Goal: Find specific page/section: Find specific page/section

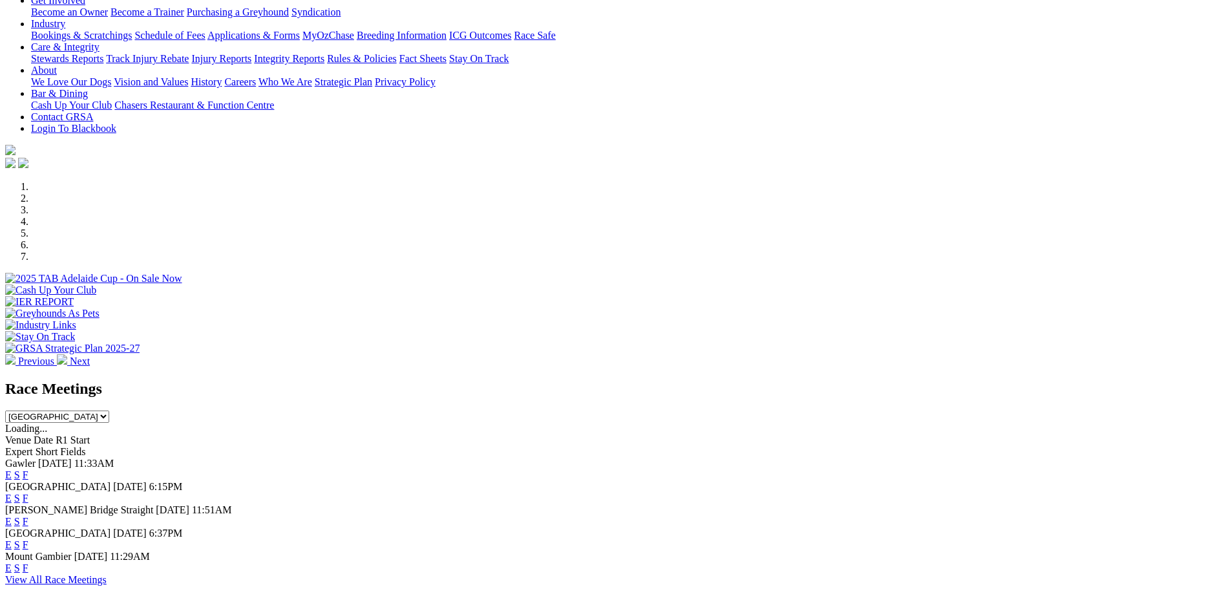
scroll to position [259, 0]
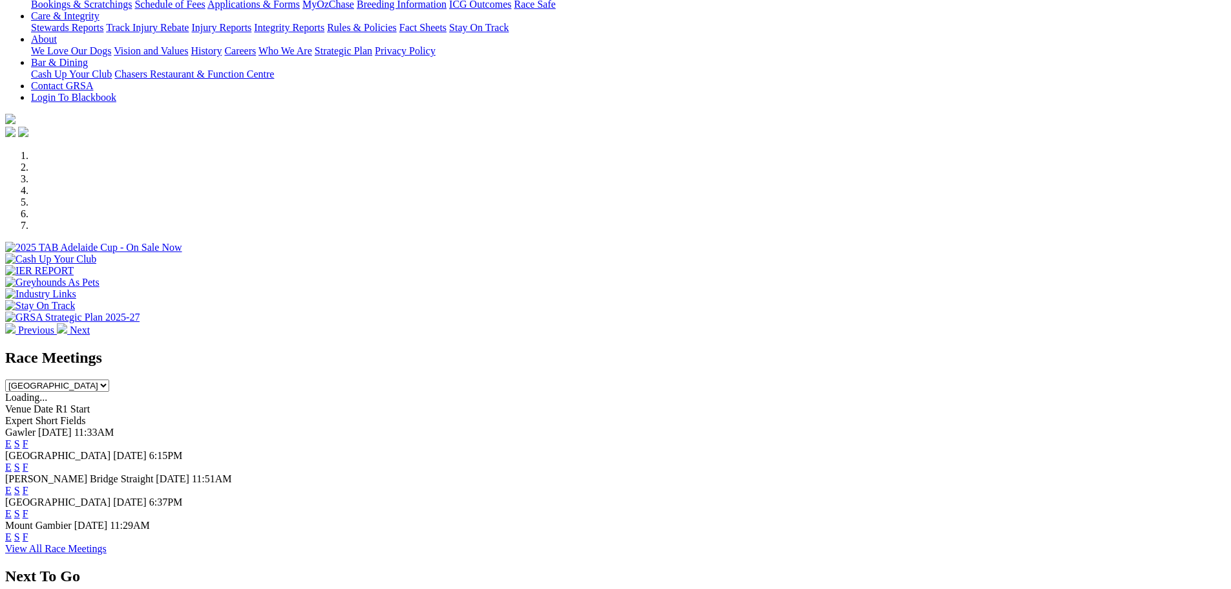
click at [28, 461] on link "F" at bounding box center [26, 466] width 6 height 11
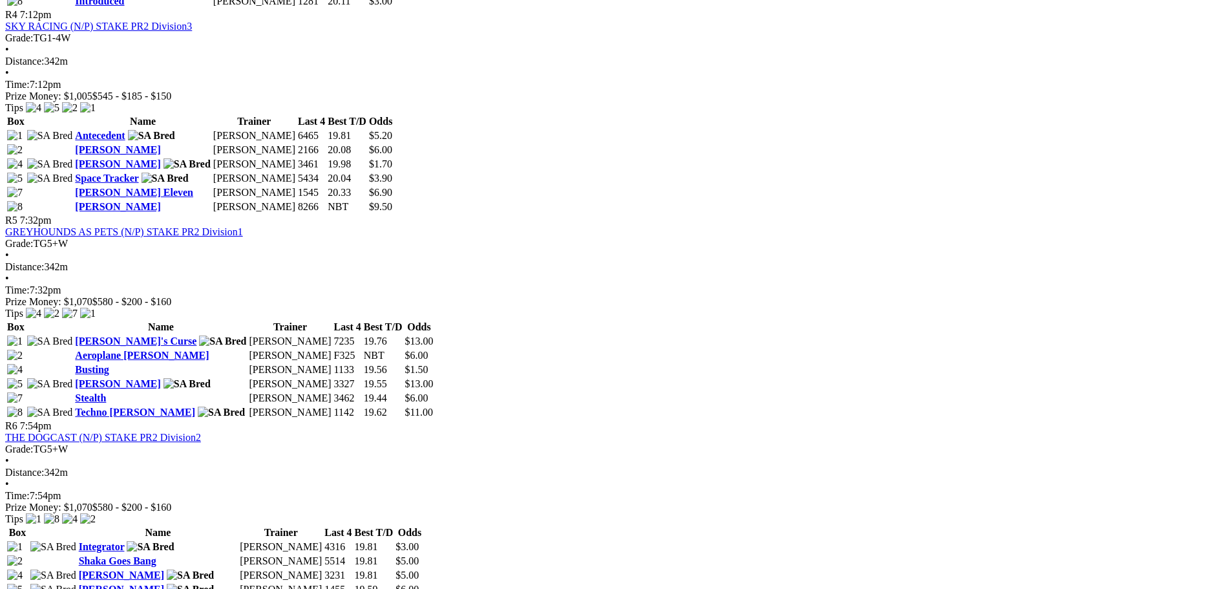
scroll to position [1293, 0]
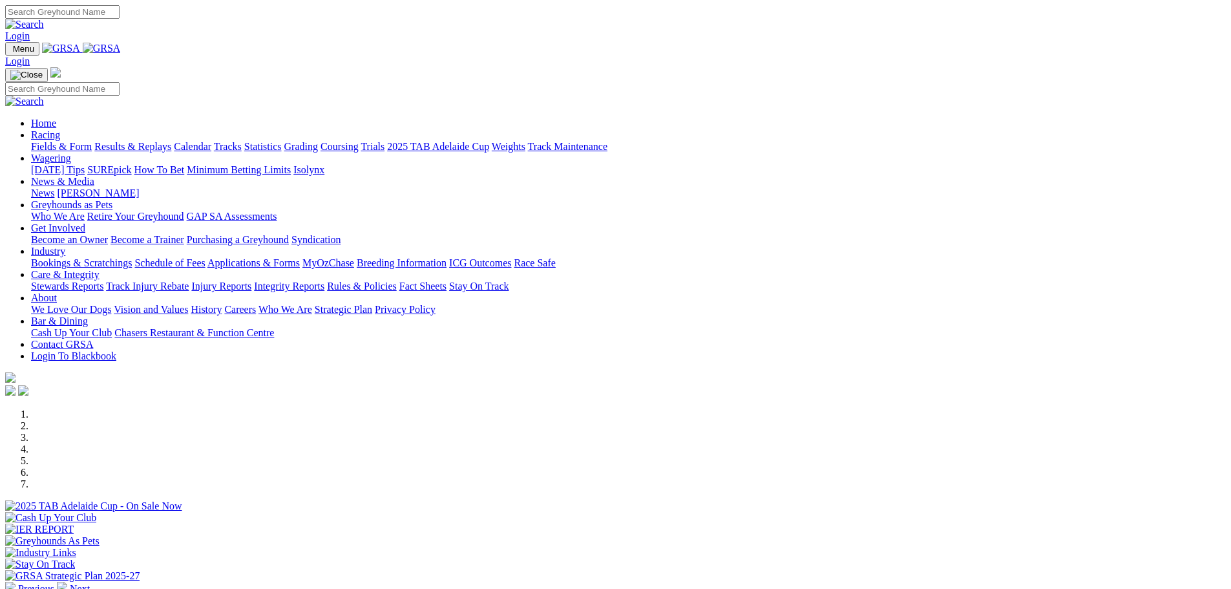
scroll to position [194, 0]
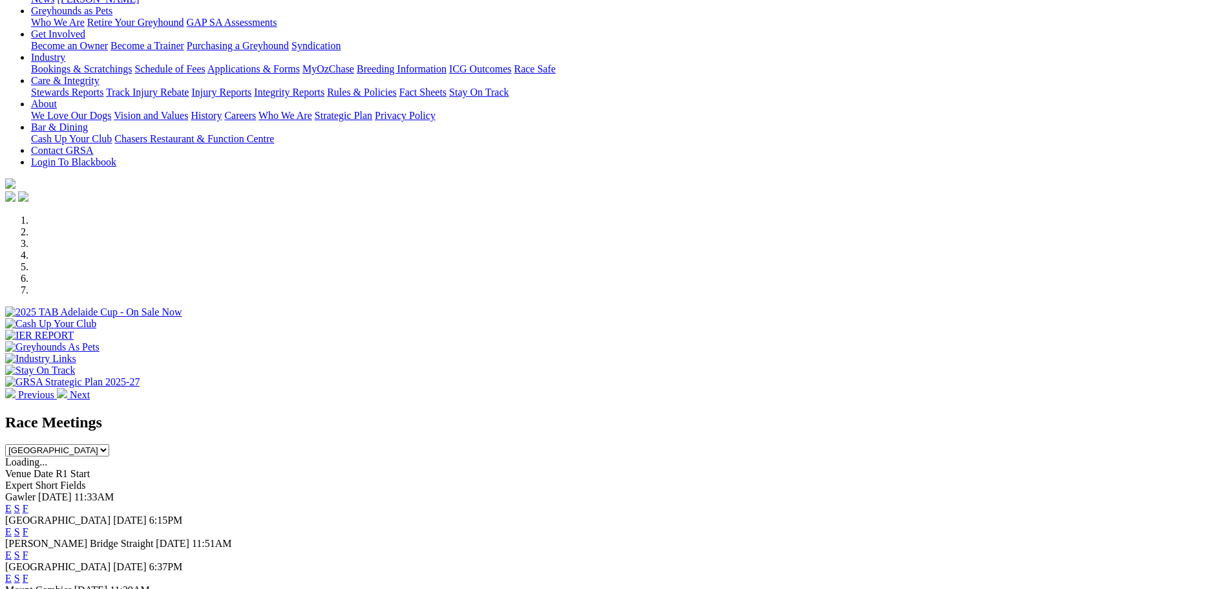
click at [28, 503] on link "F" at bounding box center [26, 508] width 6 height 11
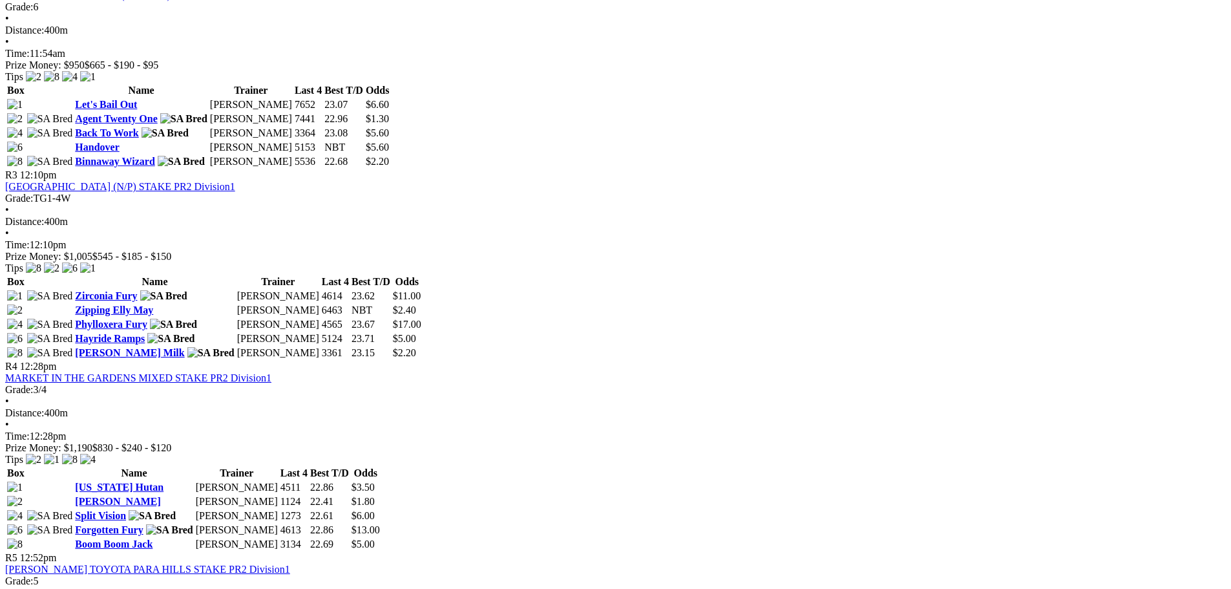
scroll to position [776, 0]
